Goal: Check status: Check status

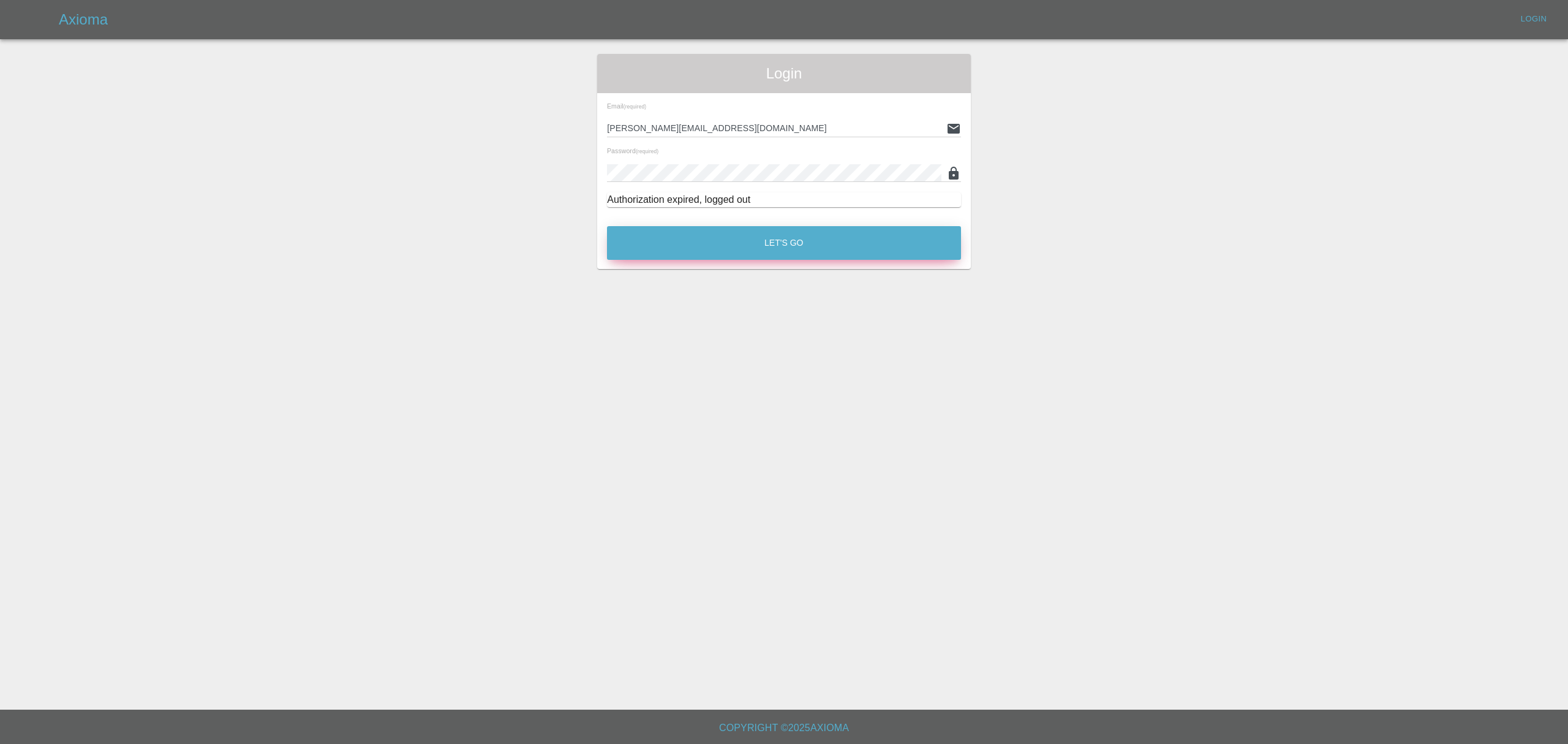
click at [759, 244] on button "Let's Go" at bounding box center [784, 243] width 354 height 33
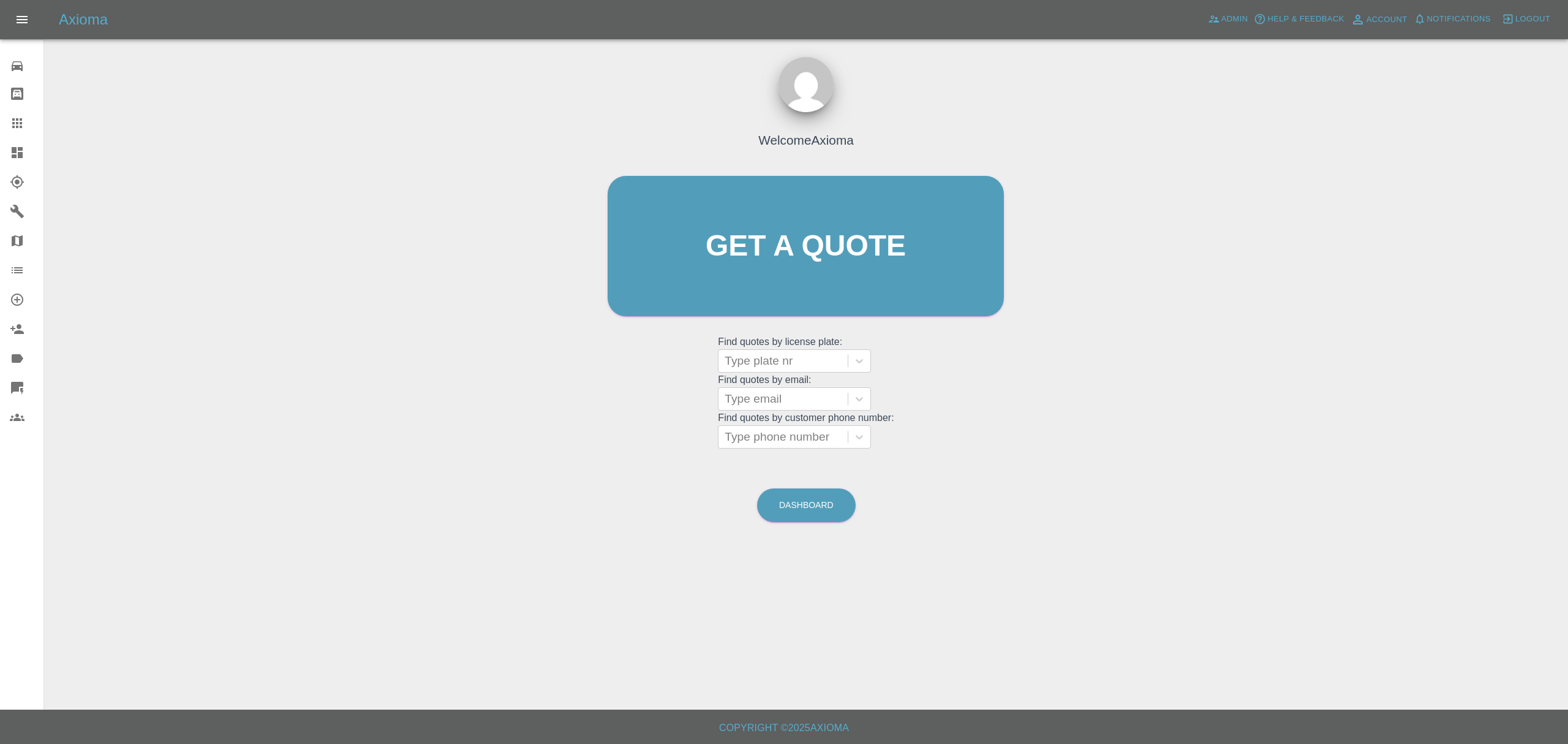
click at [29, 160] on link "Dashboard" at bounding box center [22, 152] width 44 height 30
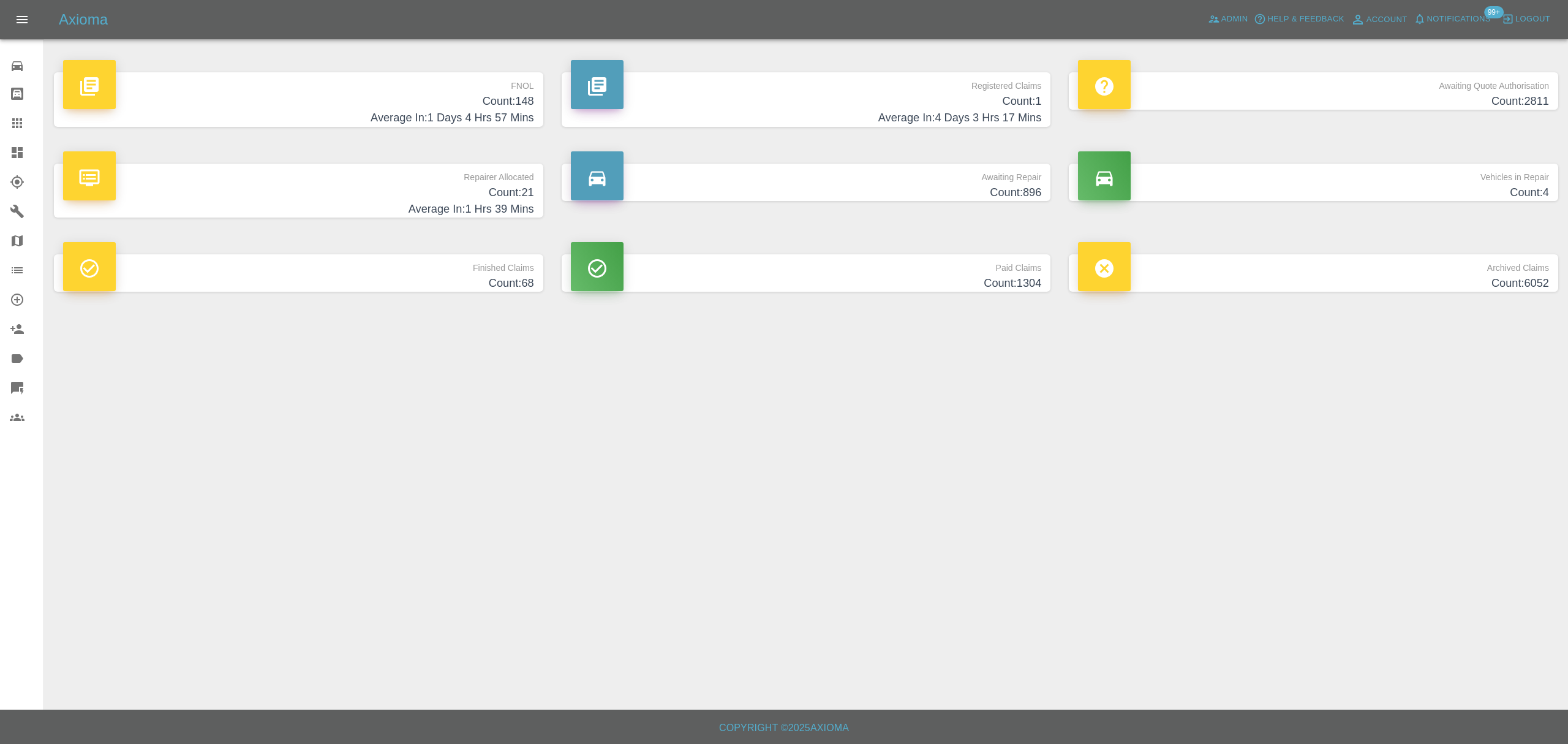
click at [375, 113] on h4 "Average In: 1 Days 4 Hrs 57 Mins" at bounding box center [298, 117] width 471 height 16
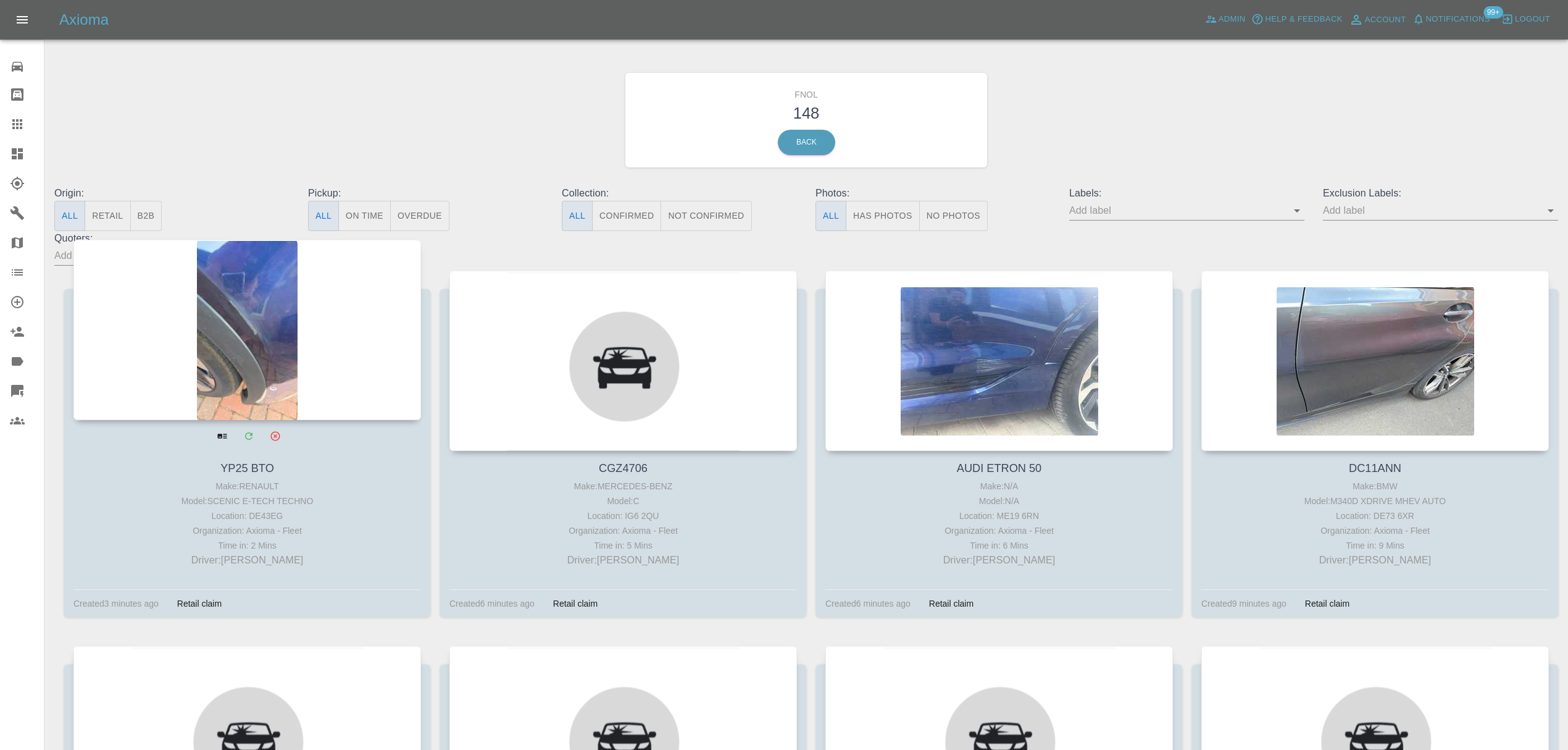
click at [285, 314] on div at bounding box center [246, 329] width 347 height 180
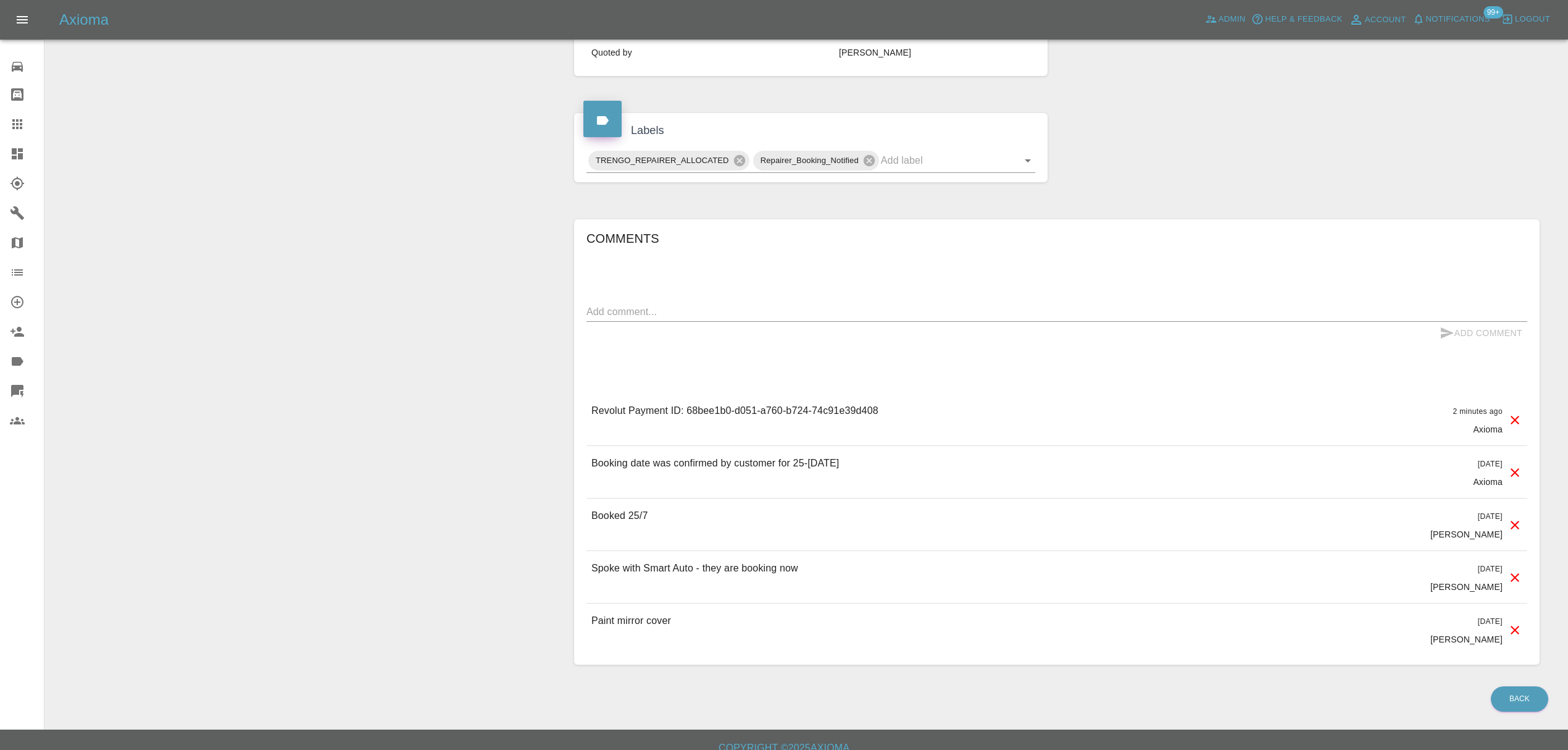
scroll to position [512, 0]
